Goal: Information Seeking & Learning: Learn about a topic

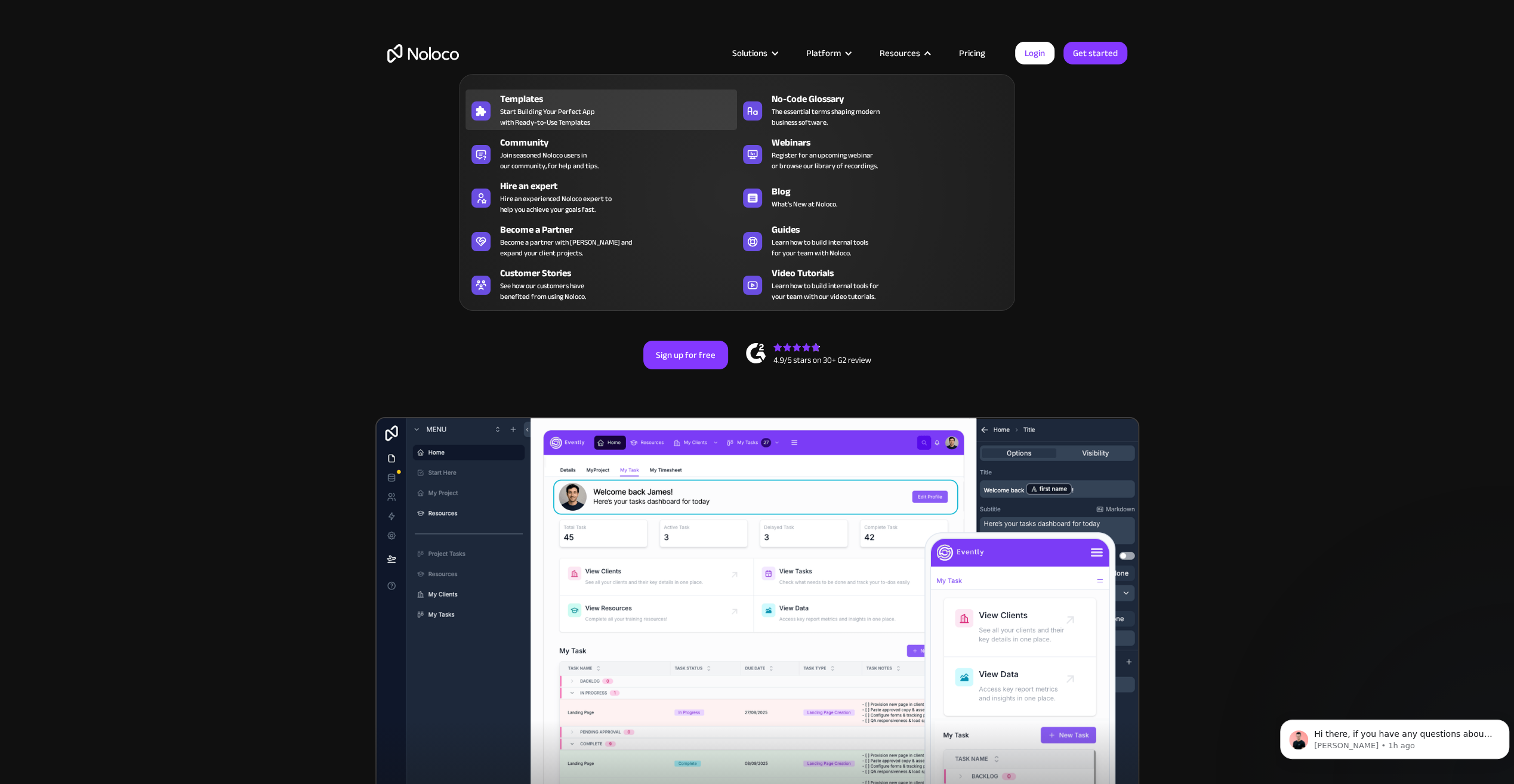
click at [523, 107] on span "Start Building Your Perfect App with Ready-to-Use Templates" at bounding box center [547, 117] width 95 height 22
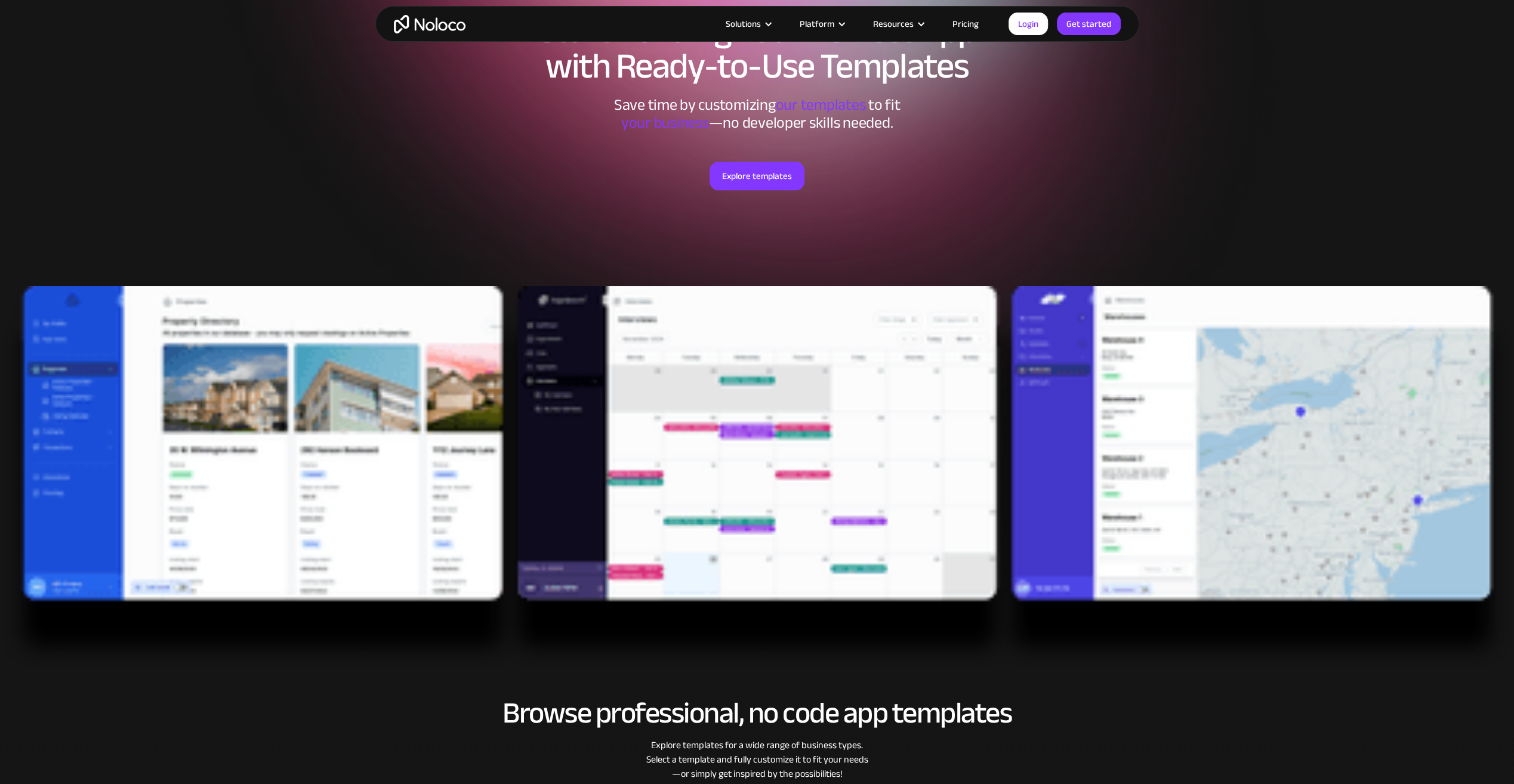
scroll to position [179, 0]
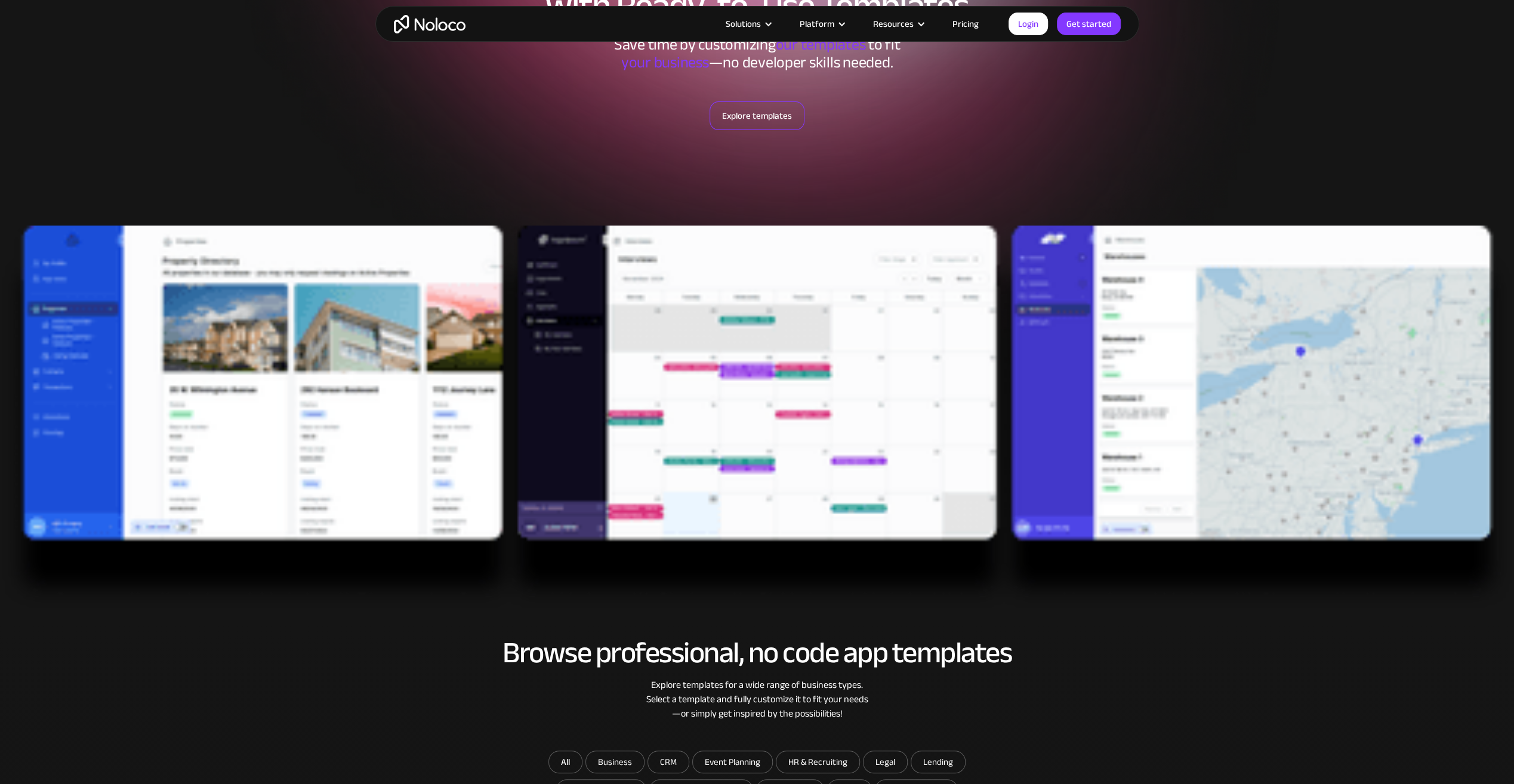
click at [754, 114] on link "Explore templates" at bounding box center [757, 115] width 95 height 29
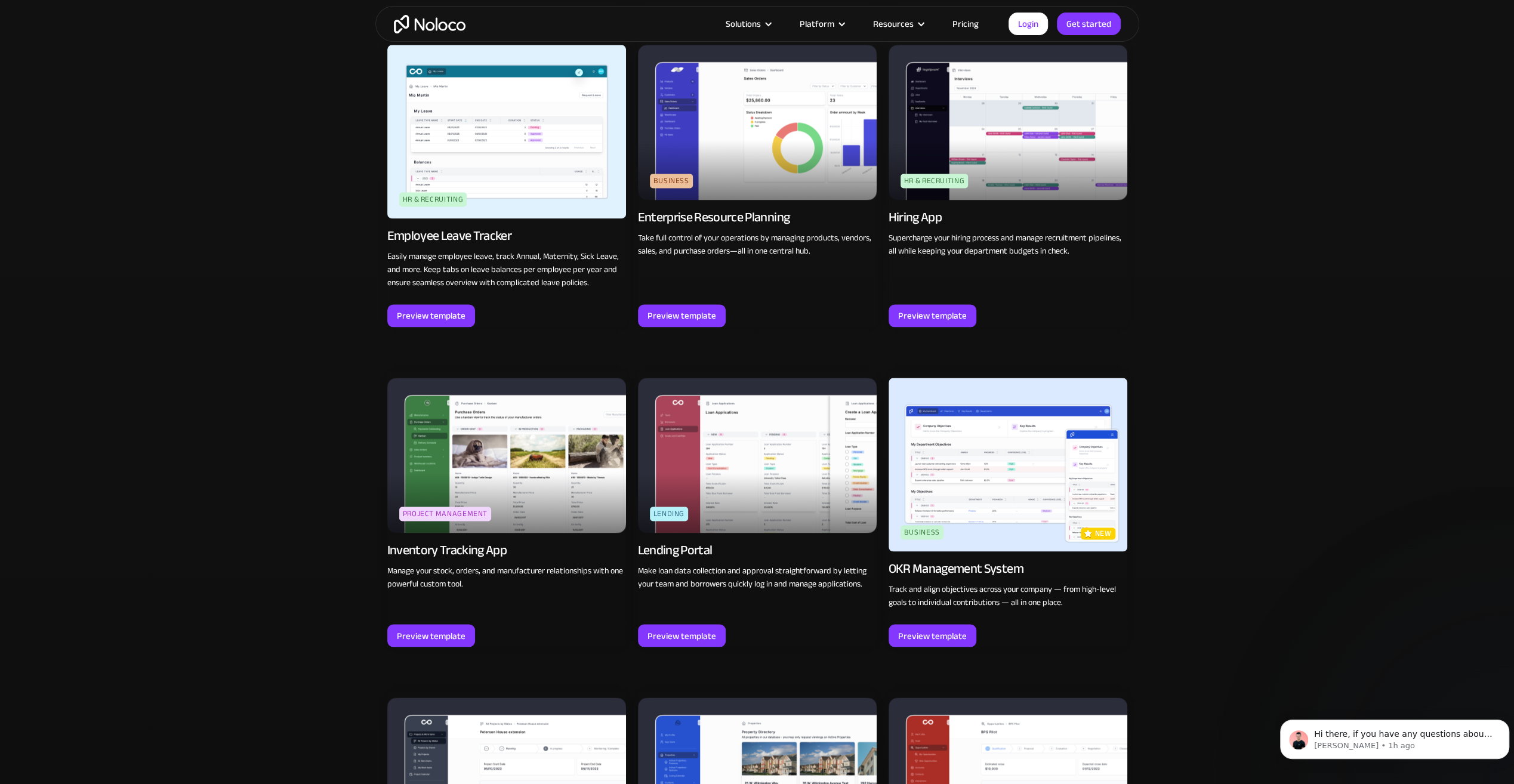
scroll to position [1638, 0]
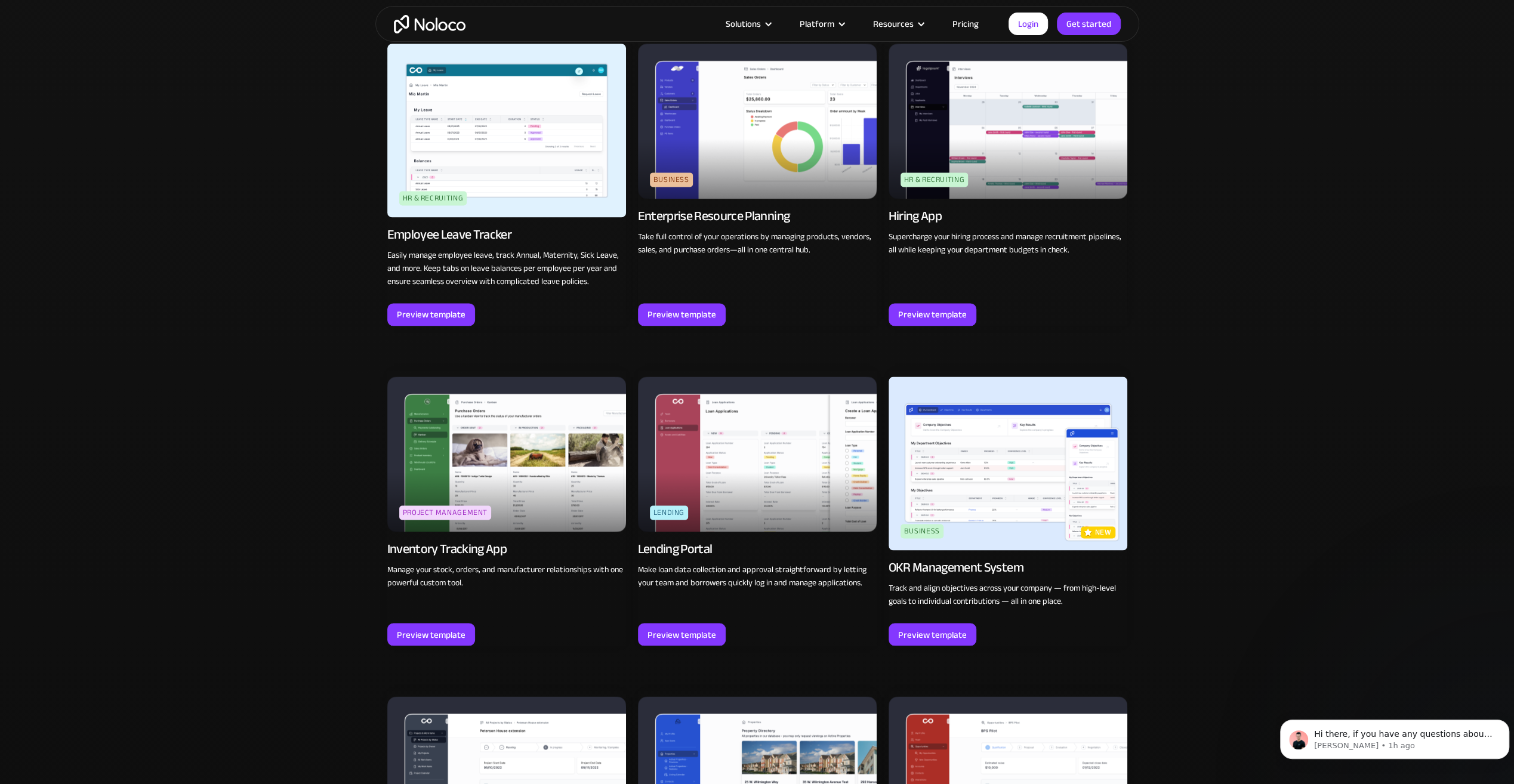
click at [463, 519] on img at bounding box center [507, 453] width 239 height 155
click at [433, 629] on div "Preview template" at bounding box center [431, 634] width 68 height 16
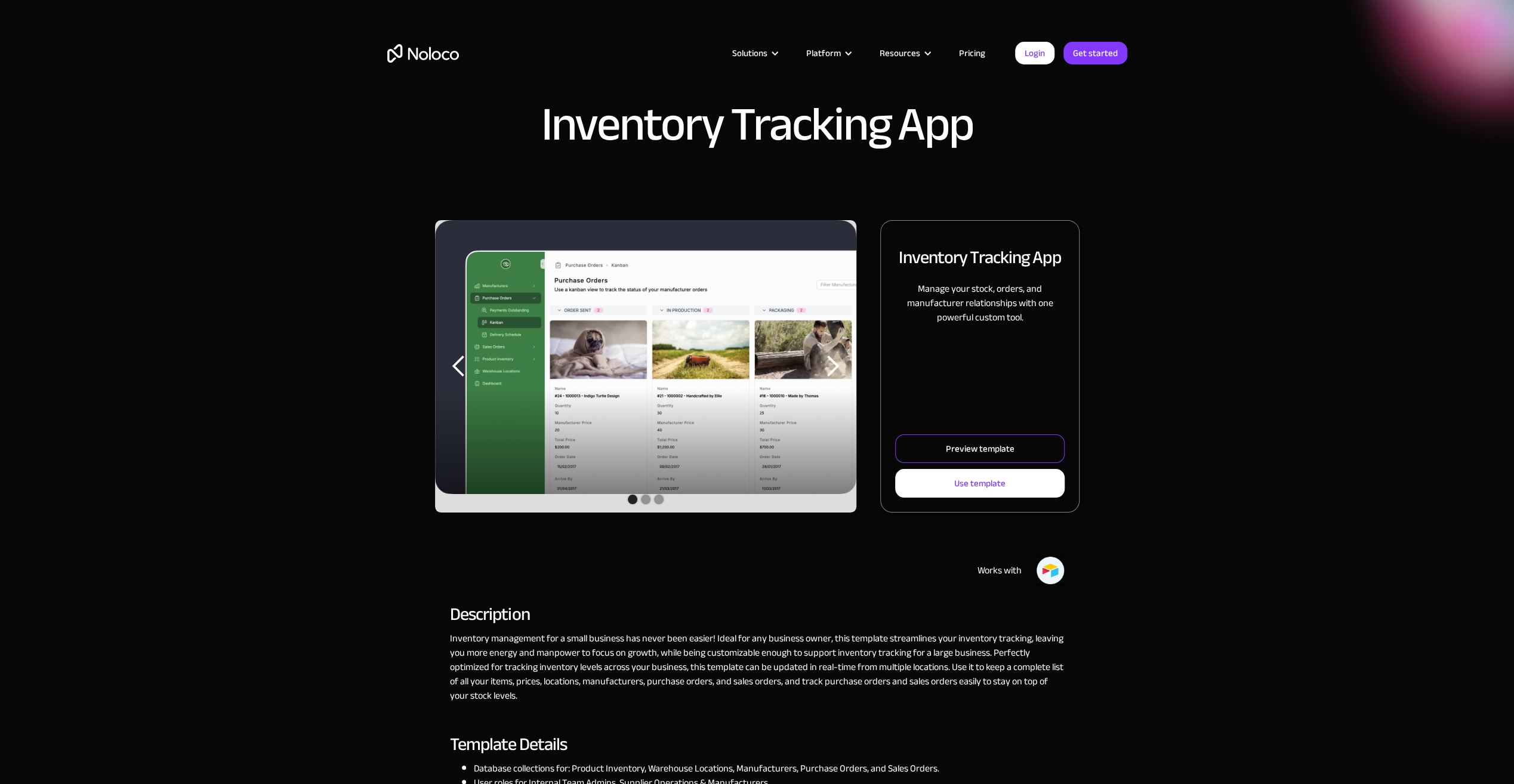
click at [974, 454] on div "Preview template" at bounding box center [979, 449] width 68 height 16
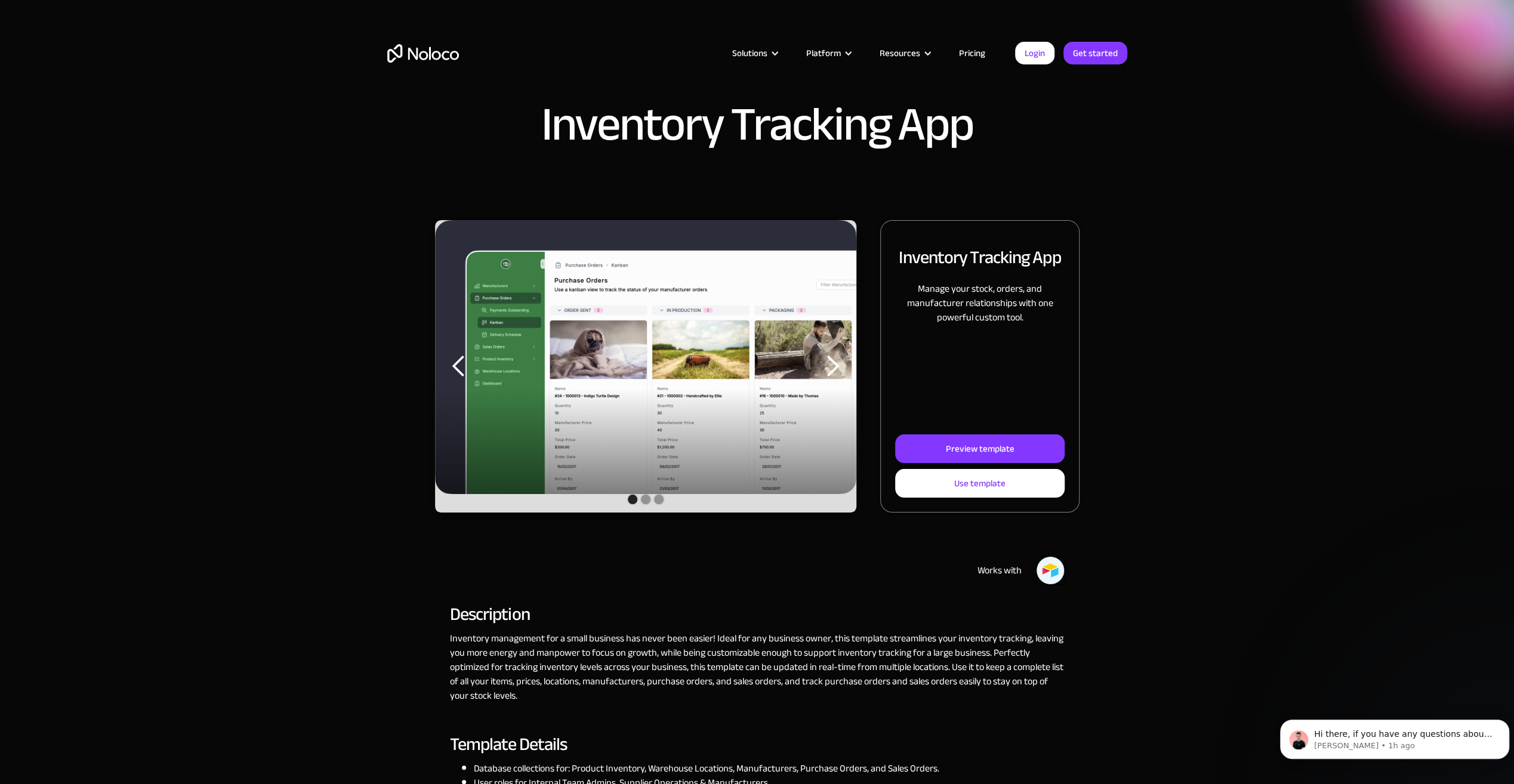
click at [965, 53] on link "Pricing" at bounding box center [972, 53] width 56 height 16
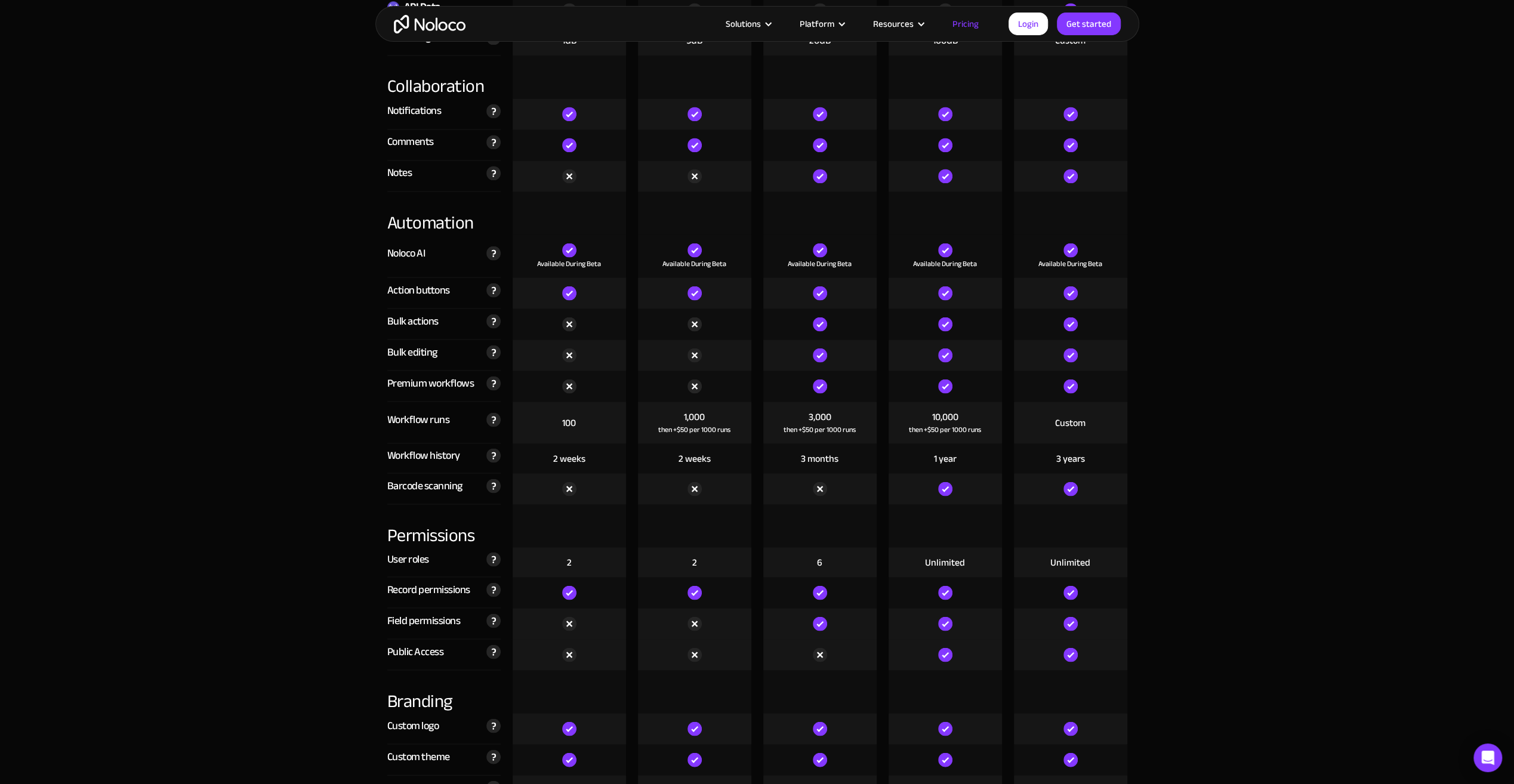
scroll to position [2087, 0]
